Goal: Transaction & Acquisition: Purchase product/service

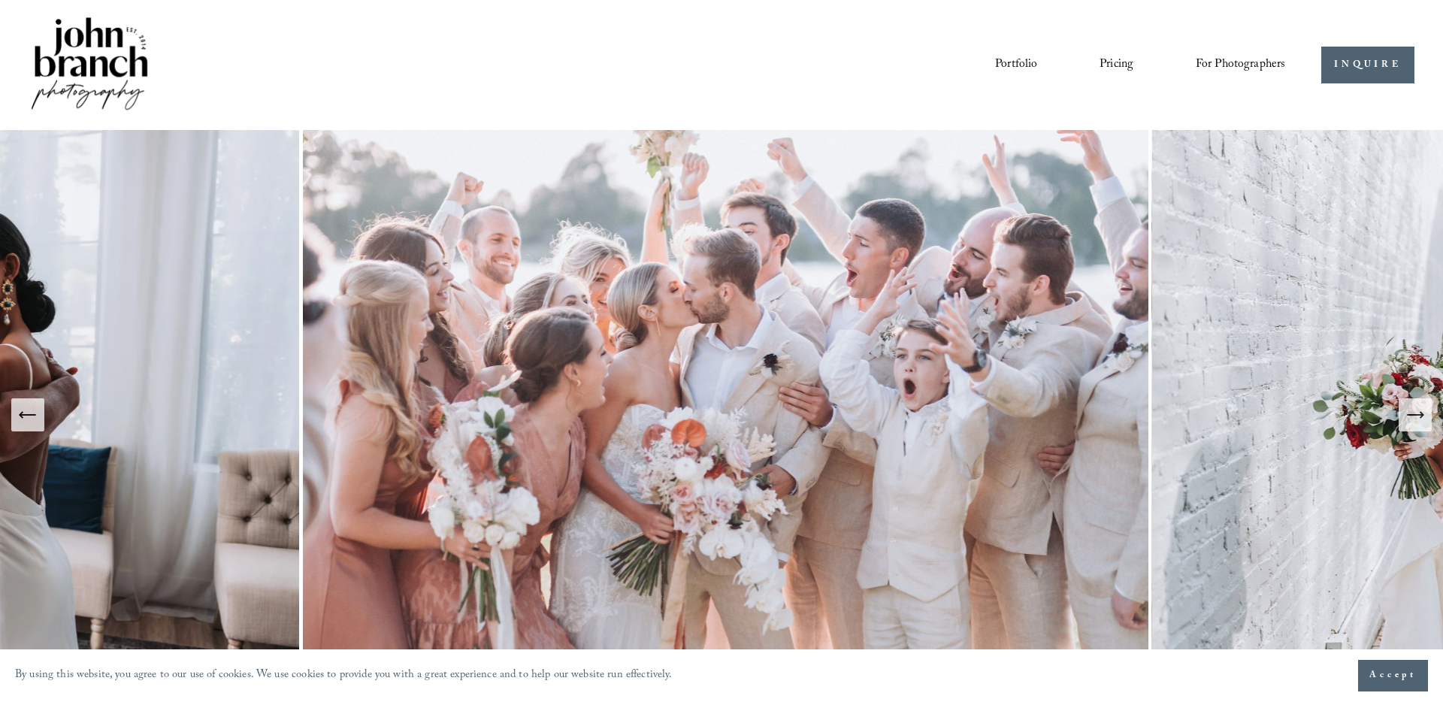
click at [1109, 59] on link "Pricing" at bounding box center [1117, 66] width 34 height 26
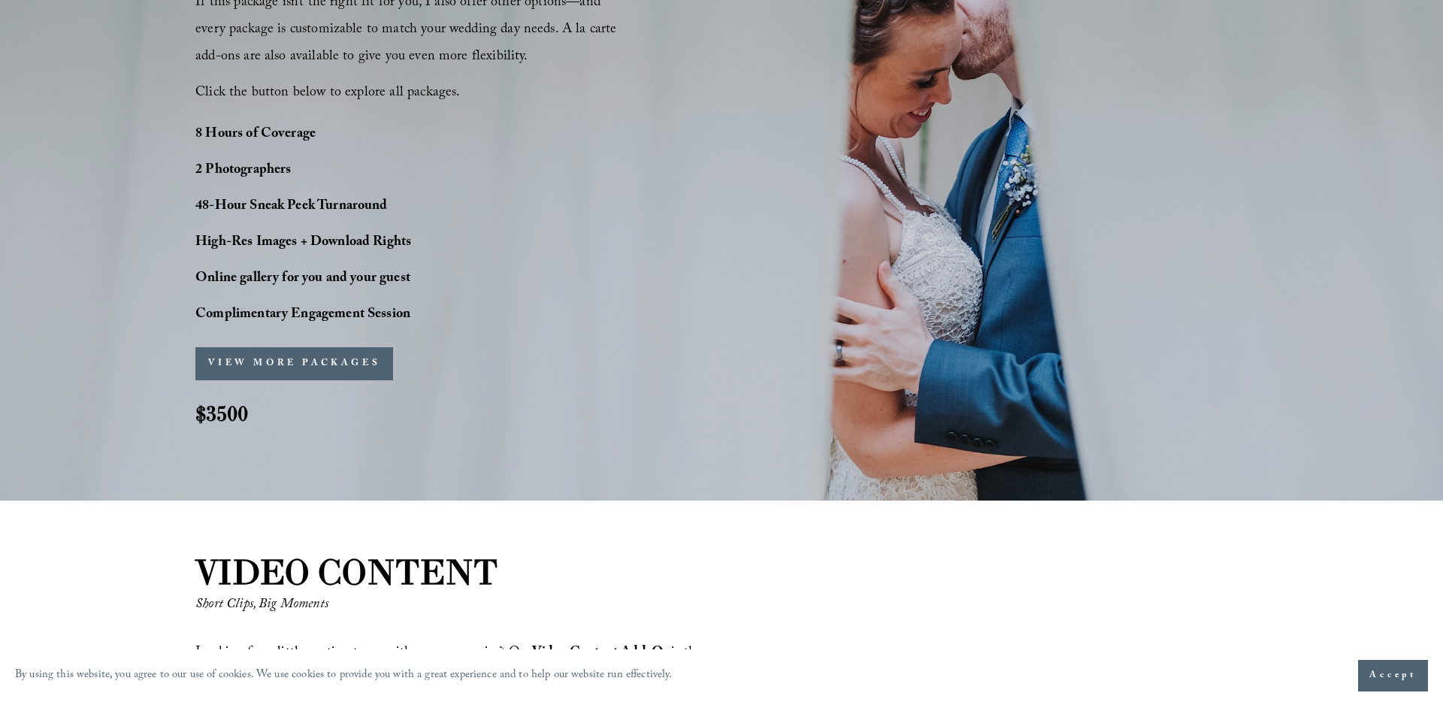
scroll to position [1209, 0]
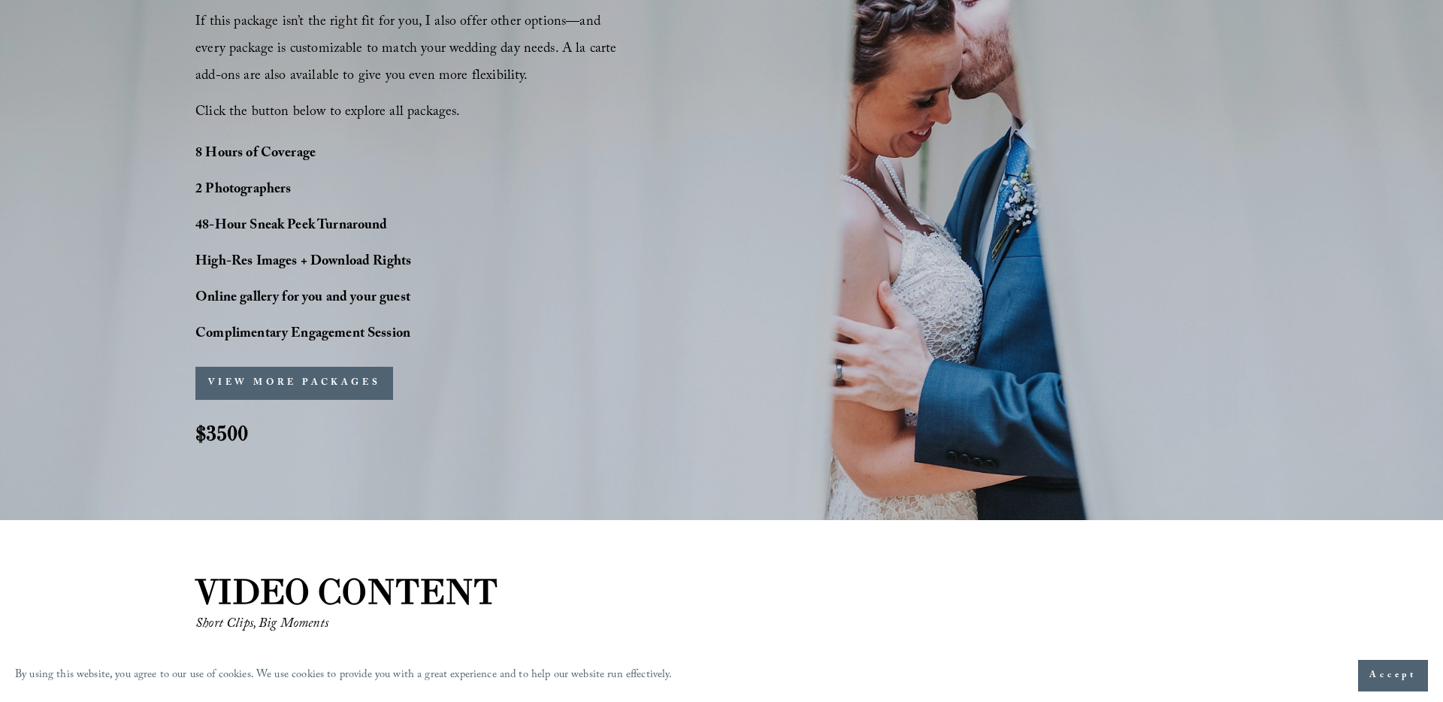
click at [334, 373] on button "VIEW MORE PACKAGES" at bounding box center [294, 383] width 198 height 33
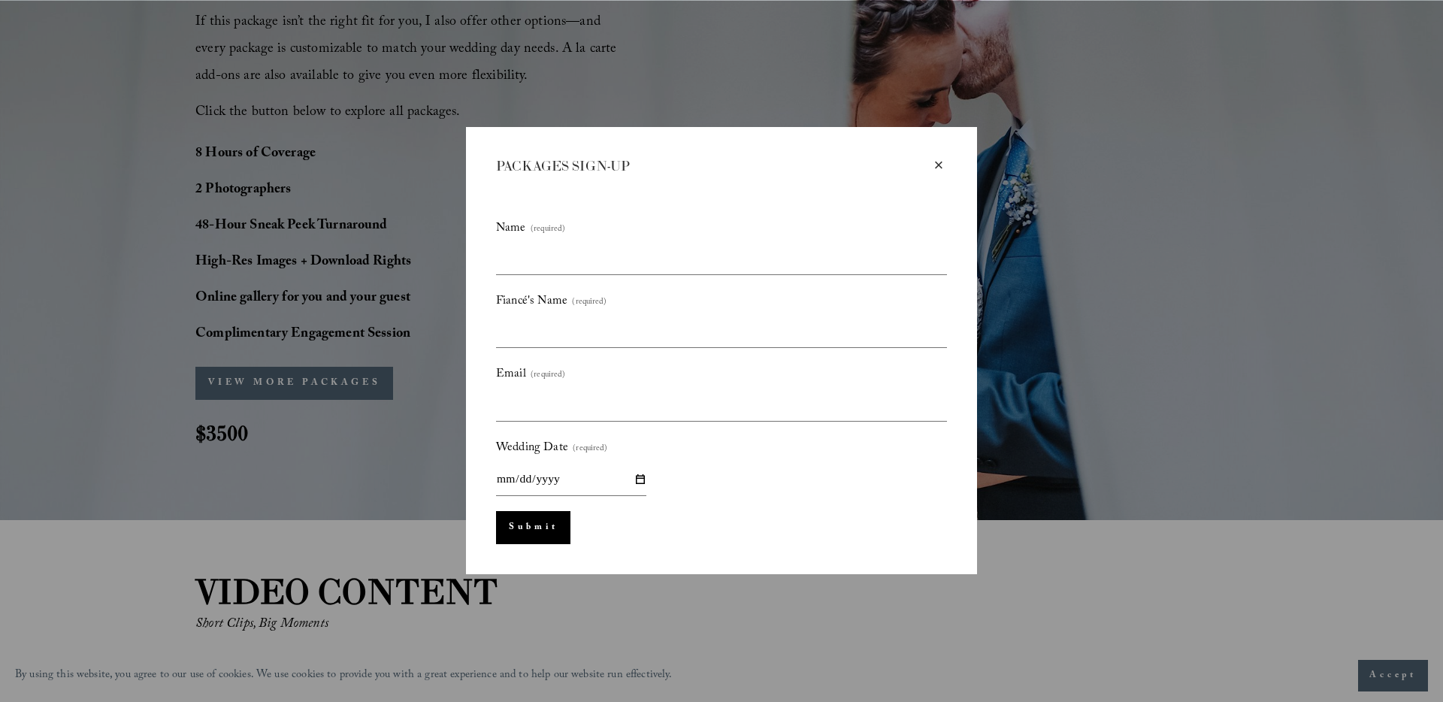
click at [940, 162] on div "×" at bounding box center [939, 165] width 17 height 17
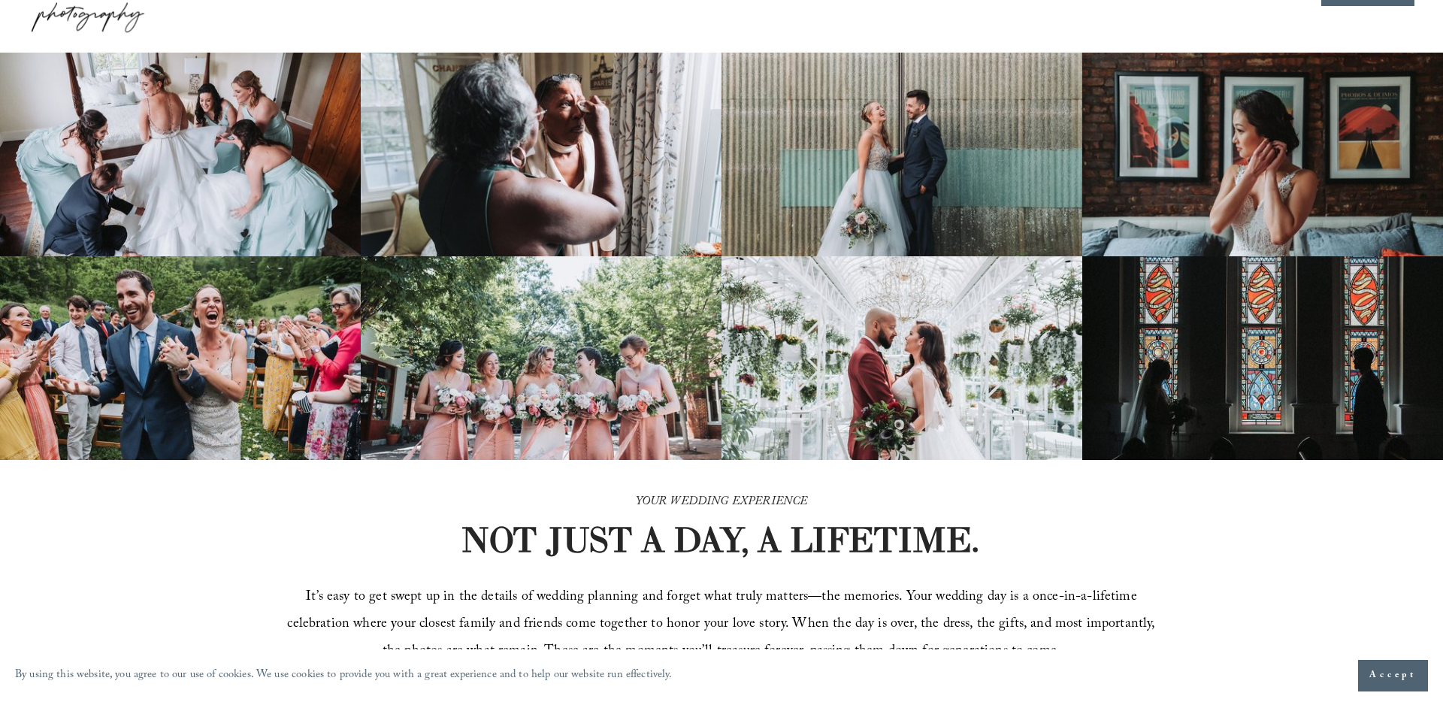
scroll to position [77, 0]
